Goal: Book appointment/travel/reservation

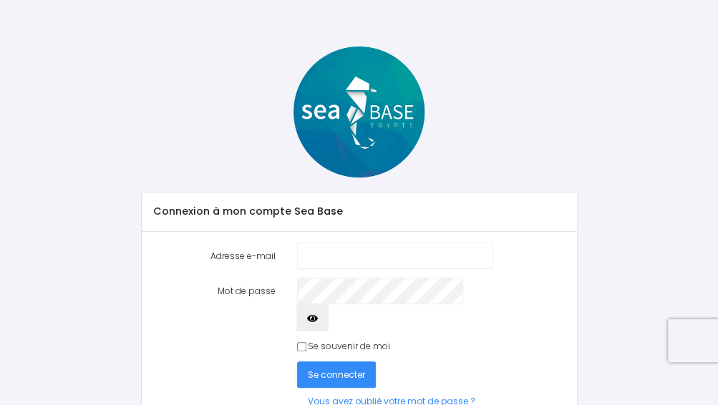
type input "[EMAIL_ADDRESS][DOMAIN_NAME]"
click at [318, 318] on icon "button" at bounding box center [312, 318] width 11 height 0
type input "[EMAIL_ADDRESS][DOMAIN_NAME]"
click at [329, 368] on span "Se connecter" at bounding box center [336, 374] width 57 height 12
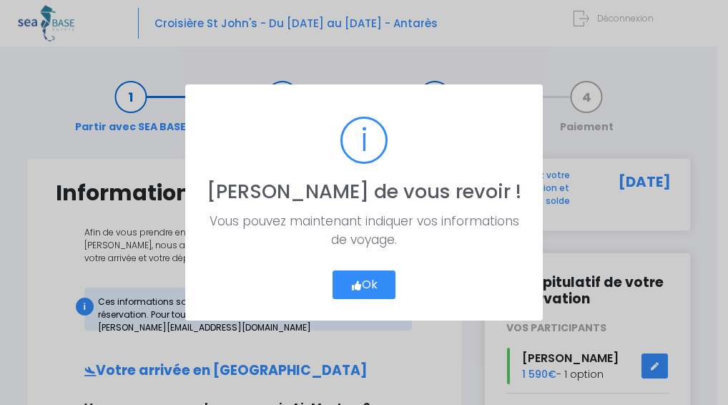
click at [366, 284] on button "Ok" at bounding box center [365, 284] width 64 height 29
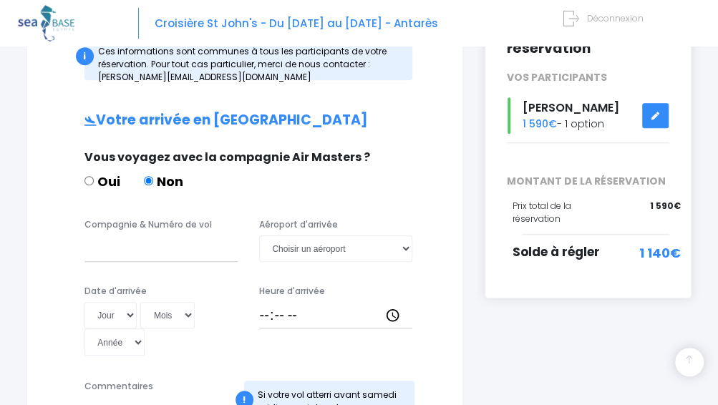
scroll to position [253, 0]
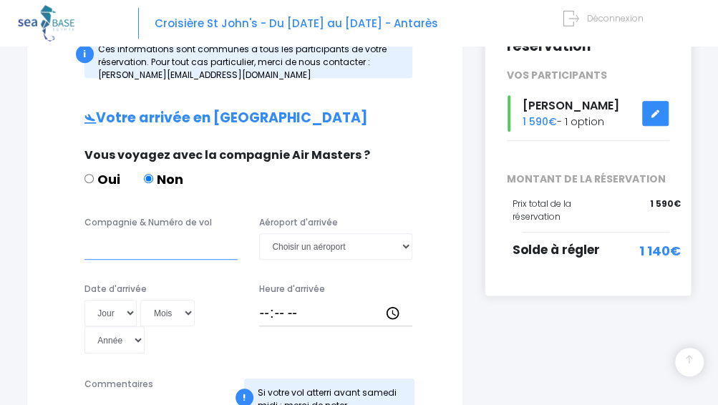
click at [89, 250] on input "Compagnie & Numéro de vol" at bounding box center [160, 246] width 153 height 26
type input "EGYPTAIR MS42"
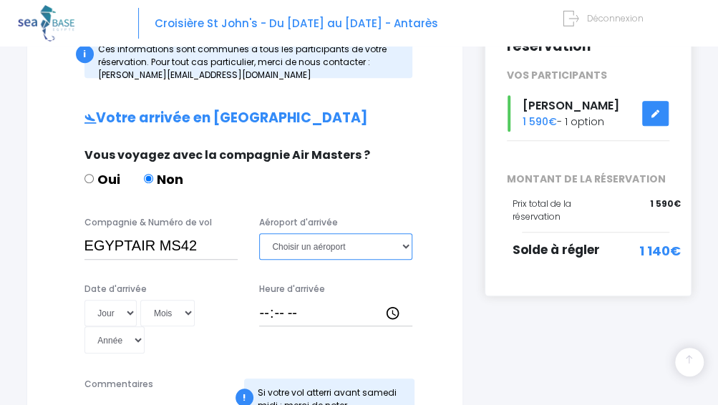
click at [405, 244] on select "Choisir un aéroport Hurghada Marsa Alam" at bounding box center [335, 246] width 153 height 26
select select "Hurghada"
click at [259, 233] on select "Choisir un aéroport Hurghada Marsa Alam" at bounding box center [335, 246] width 153 height 26
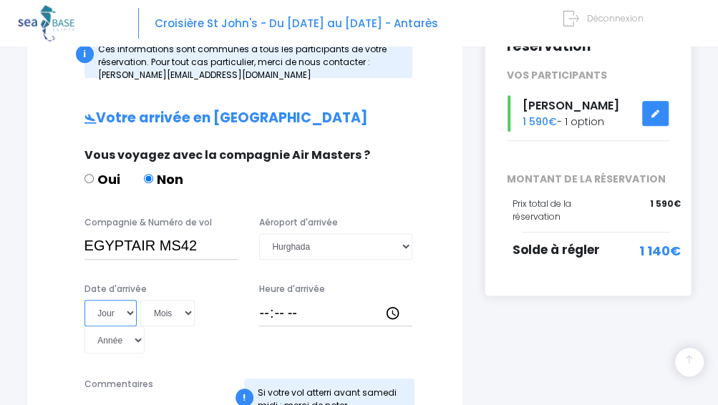
click at [127, 311] on select "Jour 01 02 03 04 05 06 07 08 09 10 11 12 13 14 15 16 17 18 19 20 21 22 23 24 25…" at bounding box center [110, 313] width 53 height 26
select select "05"
click at [84, 300] on select "Jour 01 02 03 04 05 06 07 08 09 10 11 12 13 14 15 16 17 18 19 20 21 22 23 24 25…" at bounding box center [110, 313] width 53 height 26
click at [189, 308] on select "Mois 01 02 03 04 05 06 07 08 09 10 11 12" at bounding box center [167, 313] width 54 height 26
select select "12"
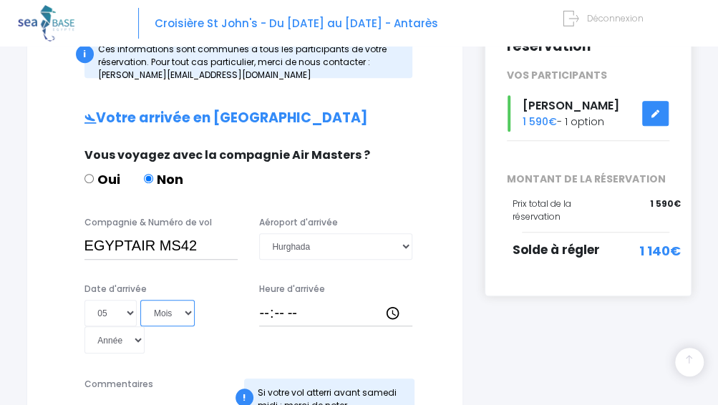
click at [140, 300] on select "Mois 01 02 03 04 05 06 07 08 09 10 11 12" at bounding box center [167, 313] width 54 height 26
click at [134, 340] on select "Année 2045 2044 2043 2042 2041 2040 2039 2038 2037 2036 2035 2034 2033 2032 203…" at bounding box center [114, 339] width 61 height 26
select select "2025"
click at [84, 326] on select "Année 2045 2044 2043 2042 2041 2040 2039 2038 2037 2036 2035 2034 2033 2032 203…" at bounding box center [114, 339] width 61 height 26
type input "2025-12-05"
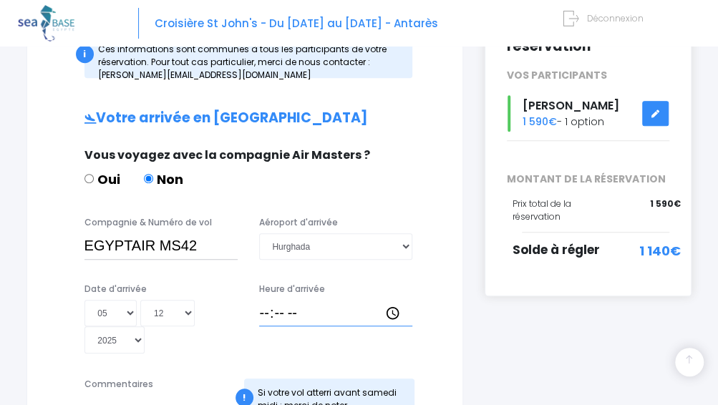
click at [269, 315] on input "Heure d'arrivée" at bounding box center [335, 313] width 153 height 26
type input "23:35"
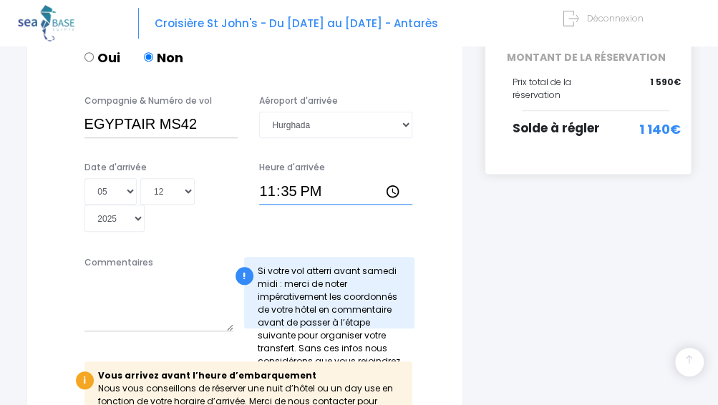
scroll to position [375, 0]
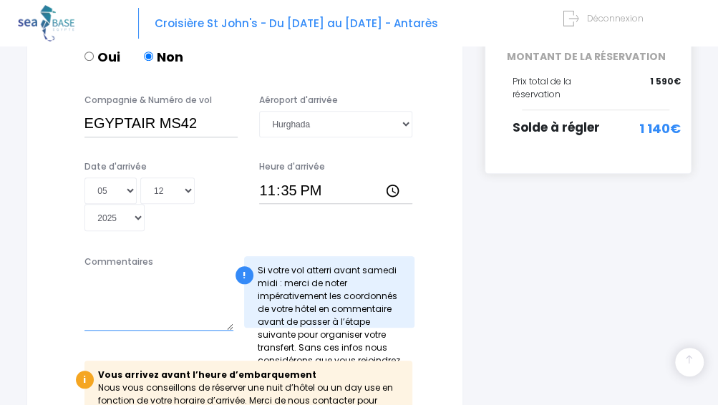
click at [112, 288] on textarea "Commentaires" at bounding box center [158, 302] width 149 height 58
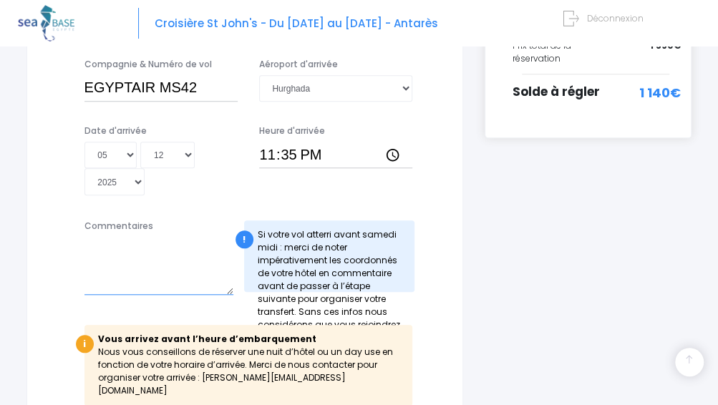
scroll to position [411, 0]
click at [95, 280] on textarea "Commentaires" at bounding box center [158, 265] width 149 height 58
click at [95, 280] on textarea "SHELLGHADA" at bounding box center [158, 265] width 149 height 58
click at [145, 245] on textarea "SHELLGHADA" at bounding box center [158, 265] width 149 height 58
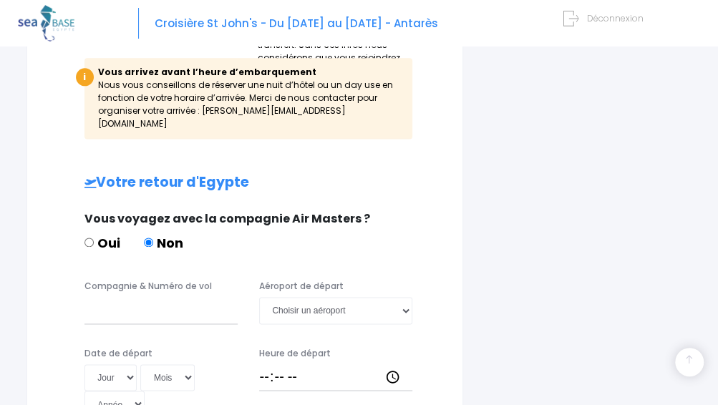
scroll to position [691, 0]
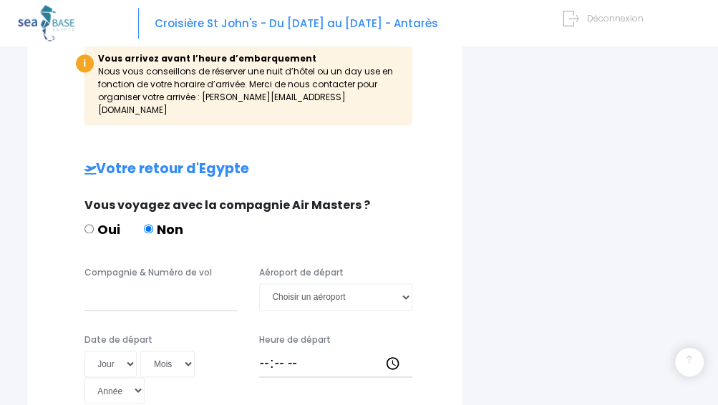
type textarea "SHELLGHADA BLUE BEACH"
click at [103, 283] on input "Compagnie & Numéro de vol" at bounding box center [160, 296] width 153 height 26
type input "EGYPTAIR MS45"
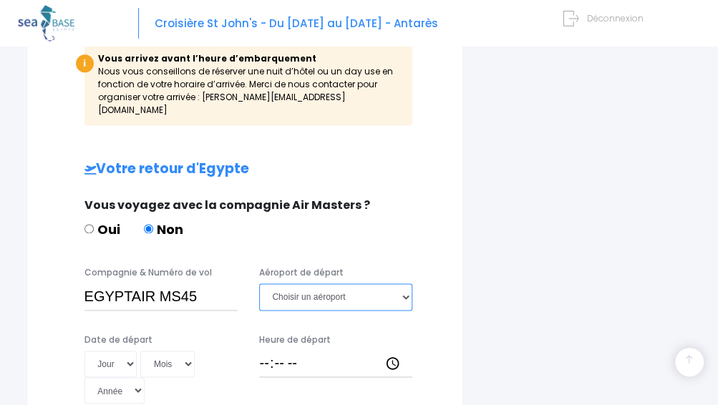
click at [406, 283] on select "Choisir un aéroport Hurghada Marsa Alam" at bounding box center [335, 296] width 153 height 26
select select "Hurghada"
click at [259, 283] on select "Choisir un aéroport Hurghada Marsa Alam" at bounding box center [335, 296] width 153 height 26
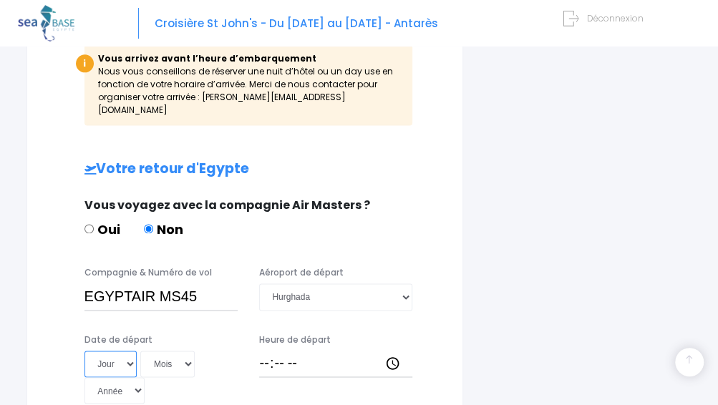
click at [129, 351] on select "Jour 01 02 03 04 05 06 07 08 09 10 11 12 13 14 15 16 17 18 19 20 21 22 23 24 25…" at bounding box center [110, 364] width 53 height 26
select select "13"
click at [84, 351] on select "Jour 01 02 03 04 05 06 07 08 09 10 11 12 13 14 15 16 17 18 19 20 21 22 23 24 25…" at bounding box center [110, 364] width 53 height 26
click at [184, 351] on select "Mois 01 02 03 04 05 06 07 08 09 10 11 12" at bounding box center [167, 364] width 54 height 26
select select "12"
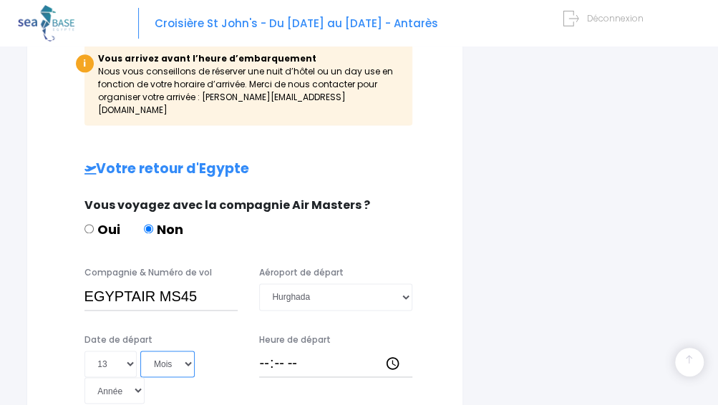
click at [140, 351] on select "Mois 01 02 03 04 05 06 07 08 09 10 11 12" at bounding box center [167, 364] width 54 height 26
click at [134, 377] on select "Année 2045 2044 2043 2042 2041 2040 2039 2038 2037 2036 2035 2034 2033 2032 203…" at bounding box center [114, 390] width 61 height 26
select select "2025"
click at [84, 377] on select "Année 2045 2044 2043 2042 2041 2040 2039 2038 2037 2036 2035 2034 2033 2032 203…" at bounding box center [114, 390] width 61 height 26
type input "2025-12-13"
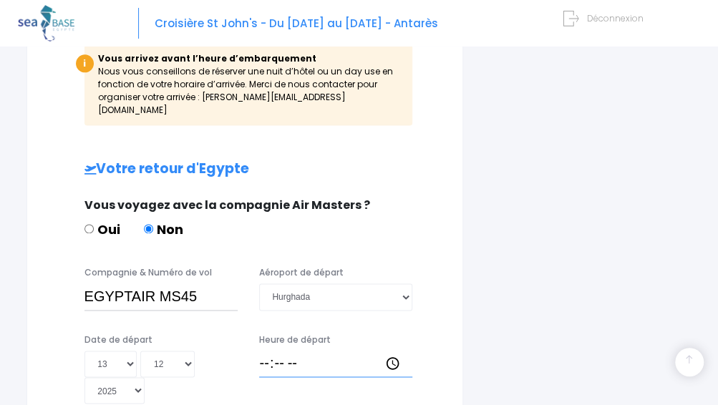
click at [264, 351] on input "Heure de départ" at bounding box center [335, 364] width 153 height 26
type input "07:55"
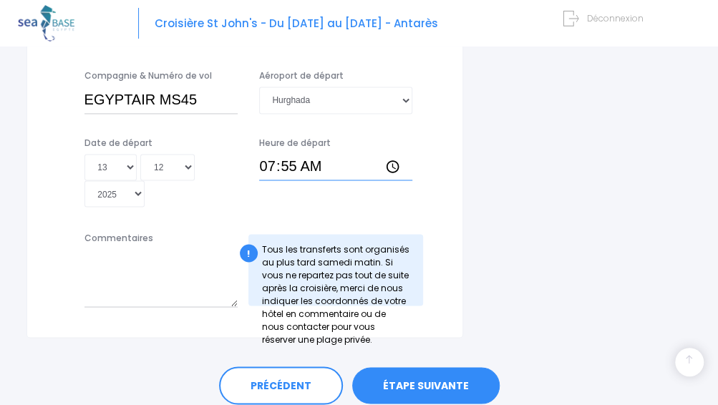
scroll to position [889, 0]
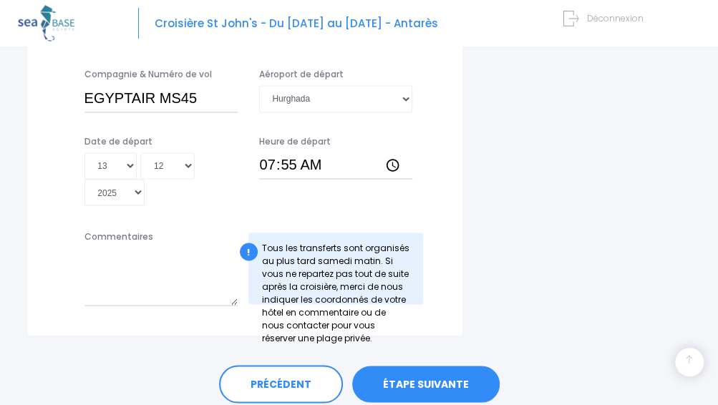
click at [419, 367] on link "ÉTAPE SUIVANTE" at bounding box center [425, 384] width 147 height 37
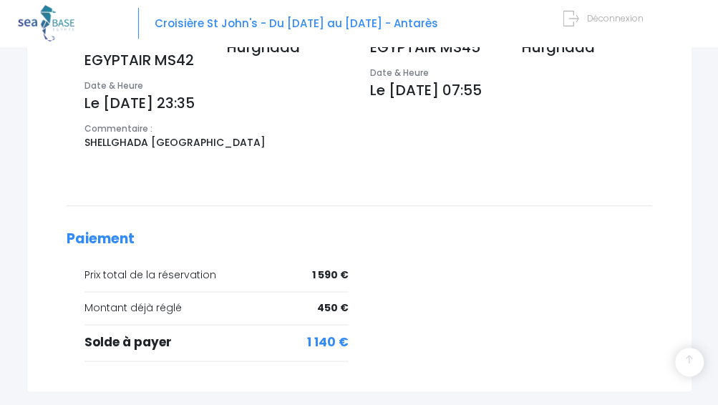
scroll to position [631, 0]
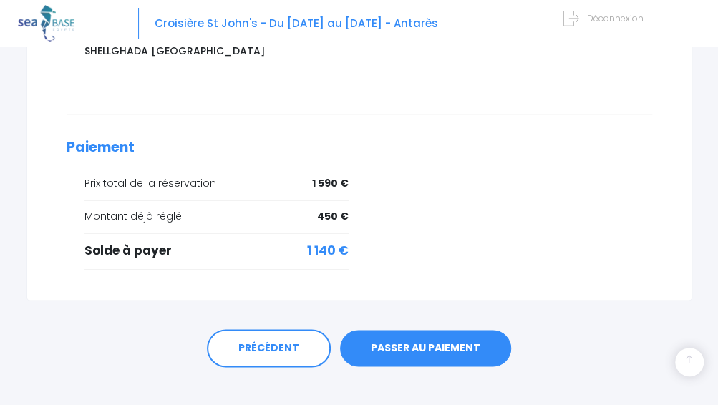
click at [414, 330] on link "PASSER AU PAIEMENT" at bounding box center [425, 348] width 171 height 37
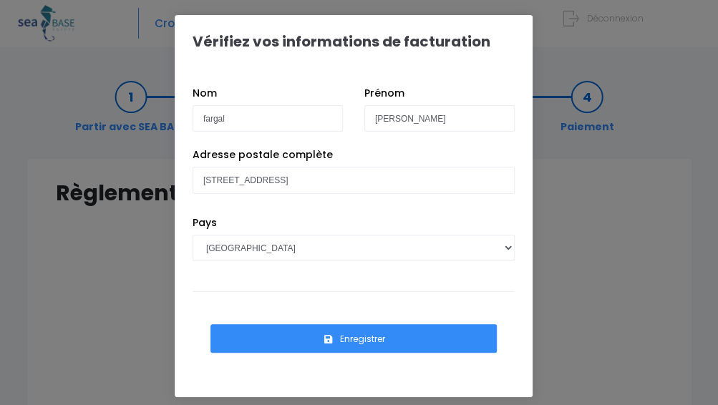
click at [389, 336] on button "Enregistrer" at bounding box center [353, 338] width 286 height 29
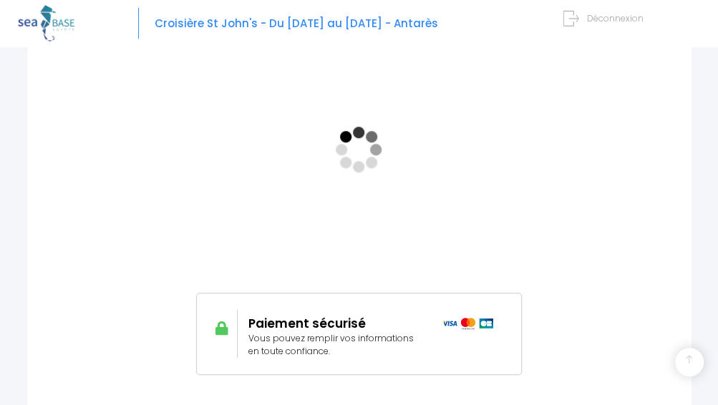
scroll to position [323, 0]
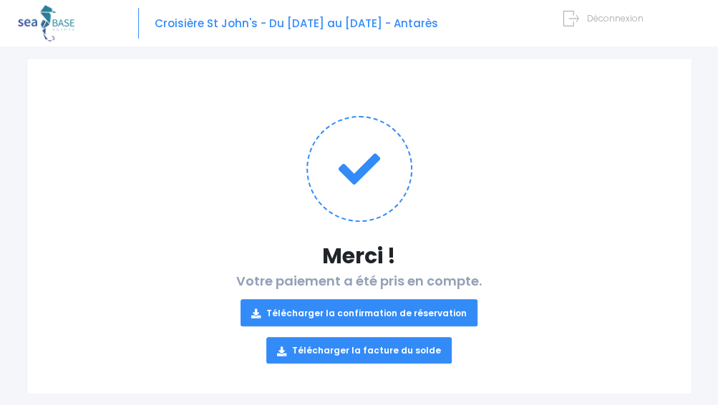
scroll to position [124, 0]
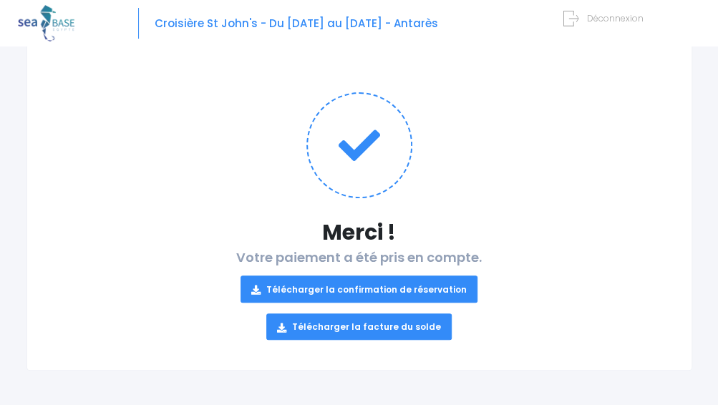
click at [608, 16] on span "Déconnexion" at bounding box center [615, 18] width 57 height 12
